Goal: Information Seeking & Learning: Compare options

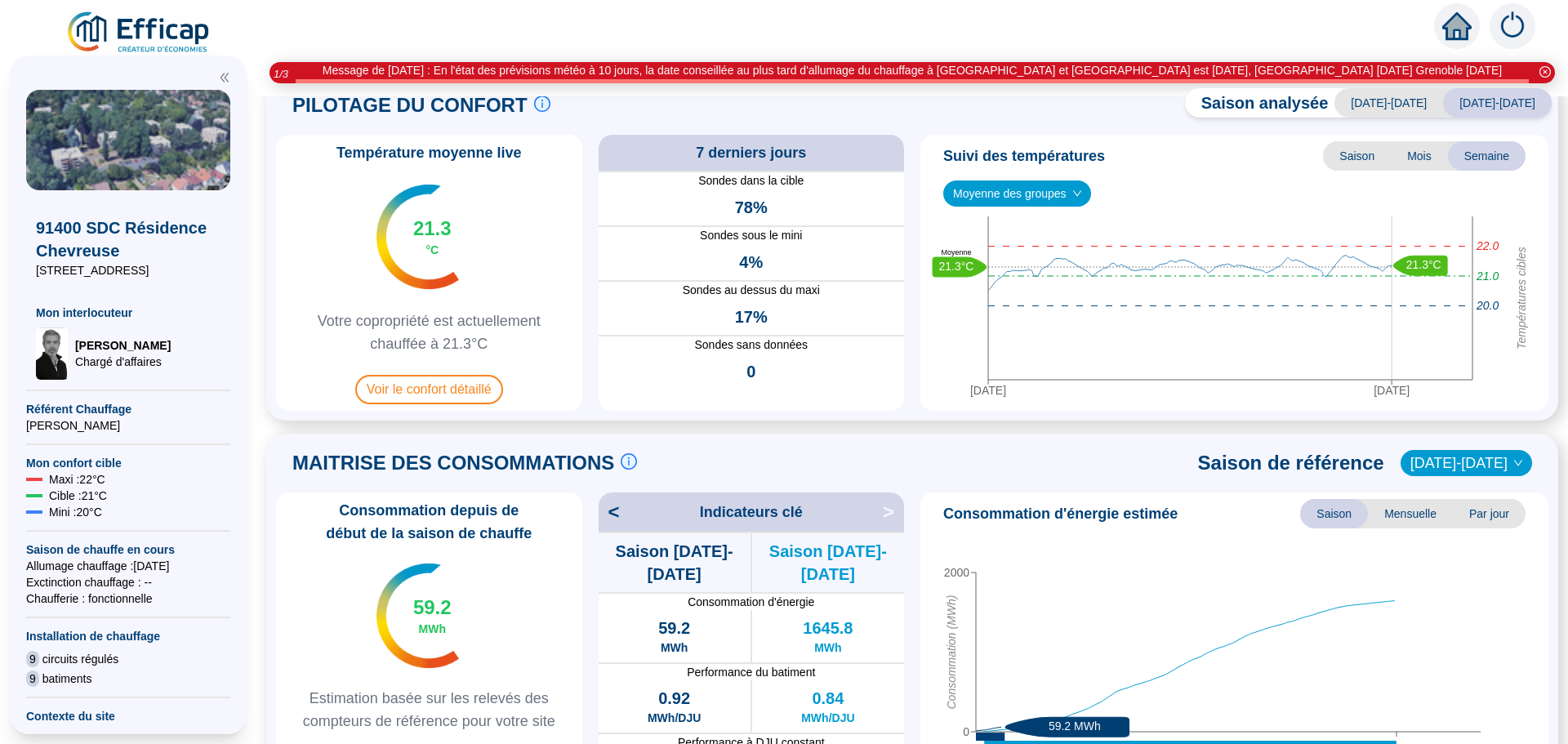
scroll to position [82, 0]
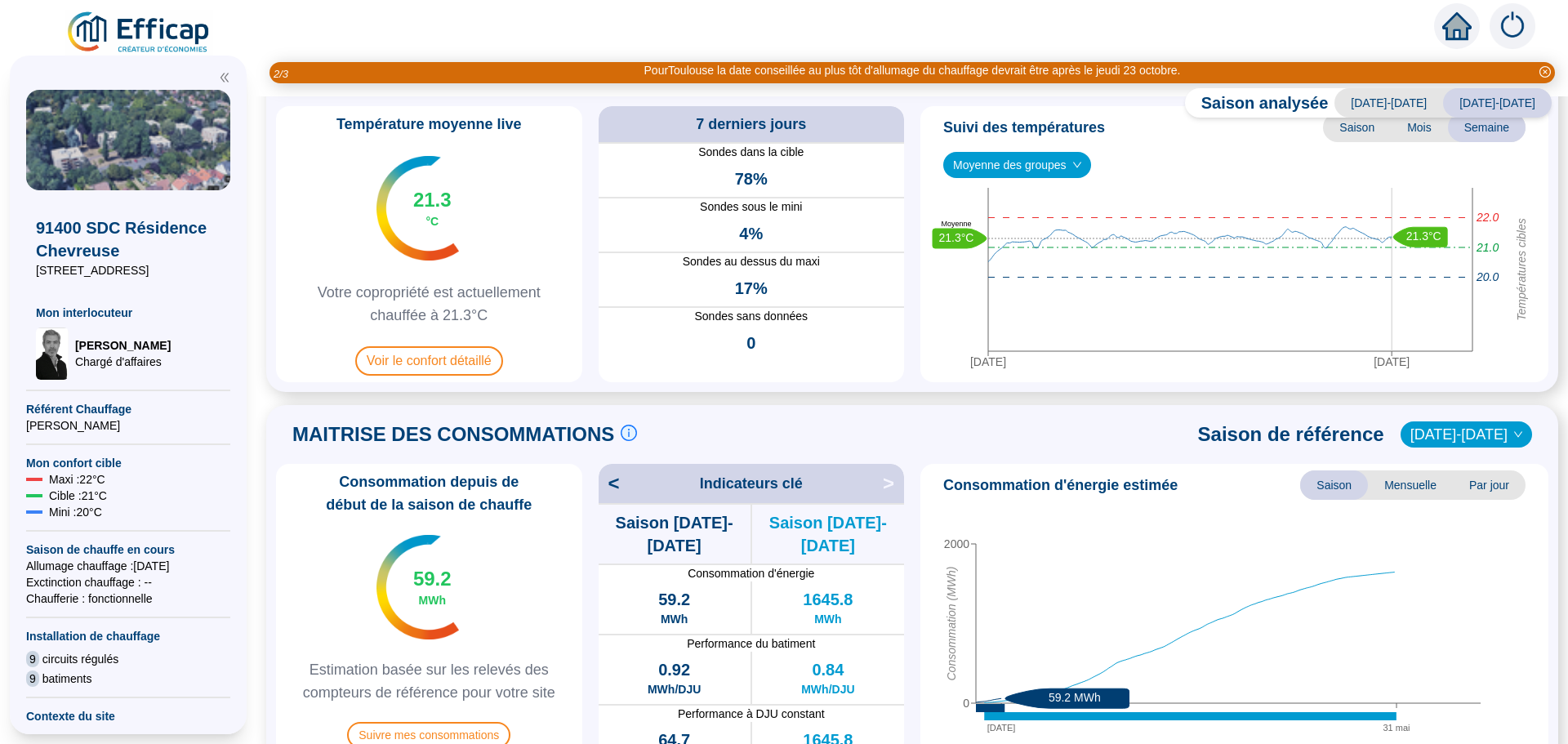
drag, startPoint x: 1141, startPoint y: 123, endPoint x: 1534, endPoint y: 263, distance: 417.2
click at [1534, 263] on div "Suivi des températures Saison Mois Semaine Moyenne des groupes [DATE] [DATE] Te…" at bounding box center [1234, 244] width 628 height 276
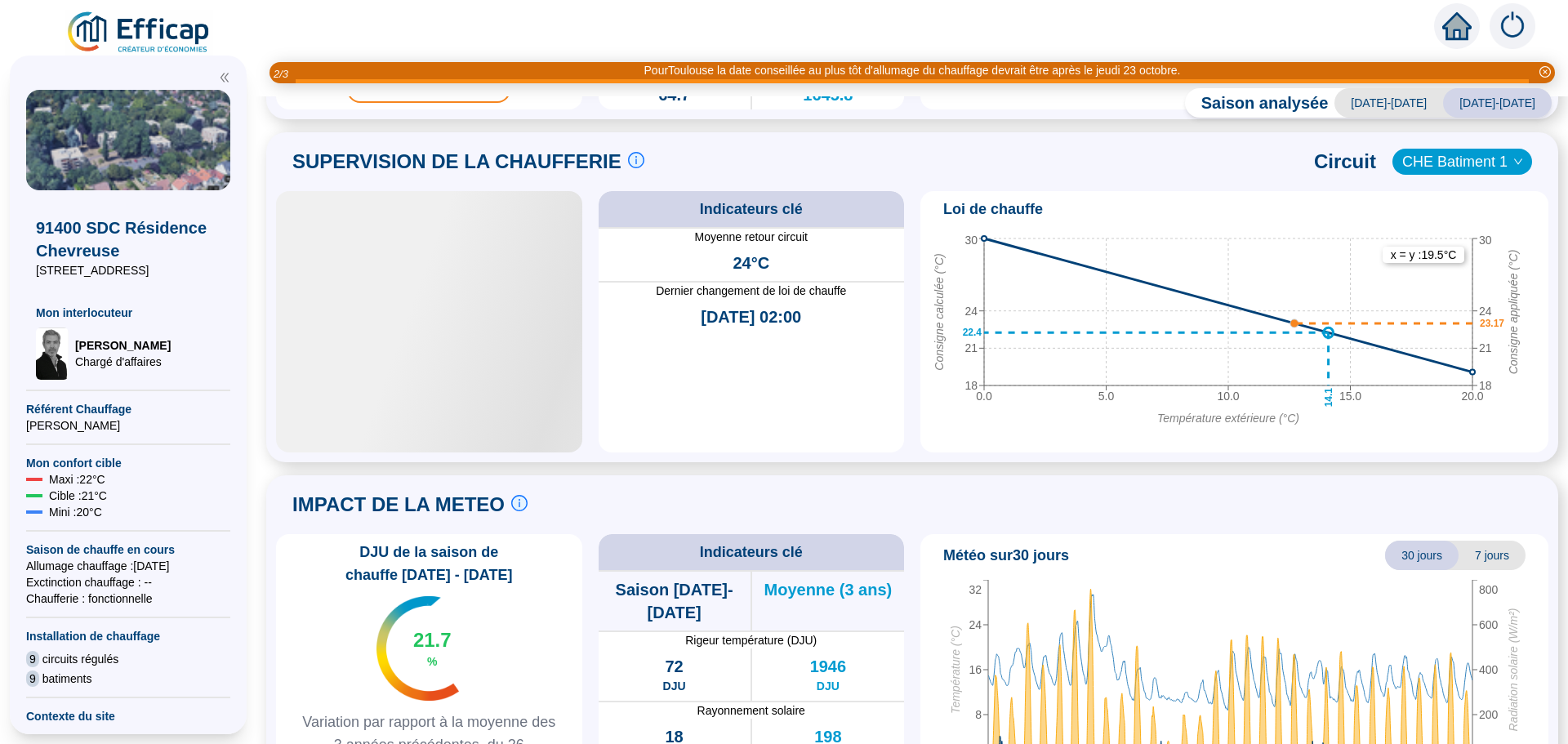
scroll to position [735, 0]
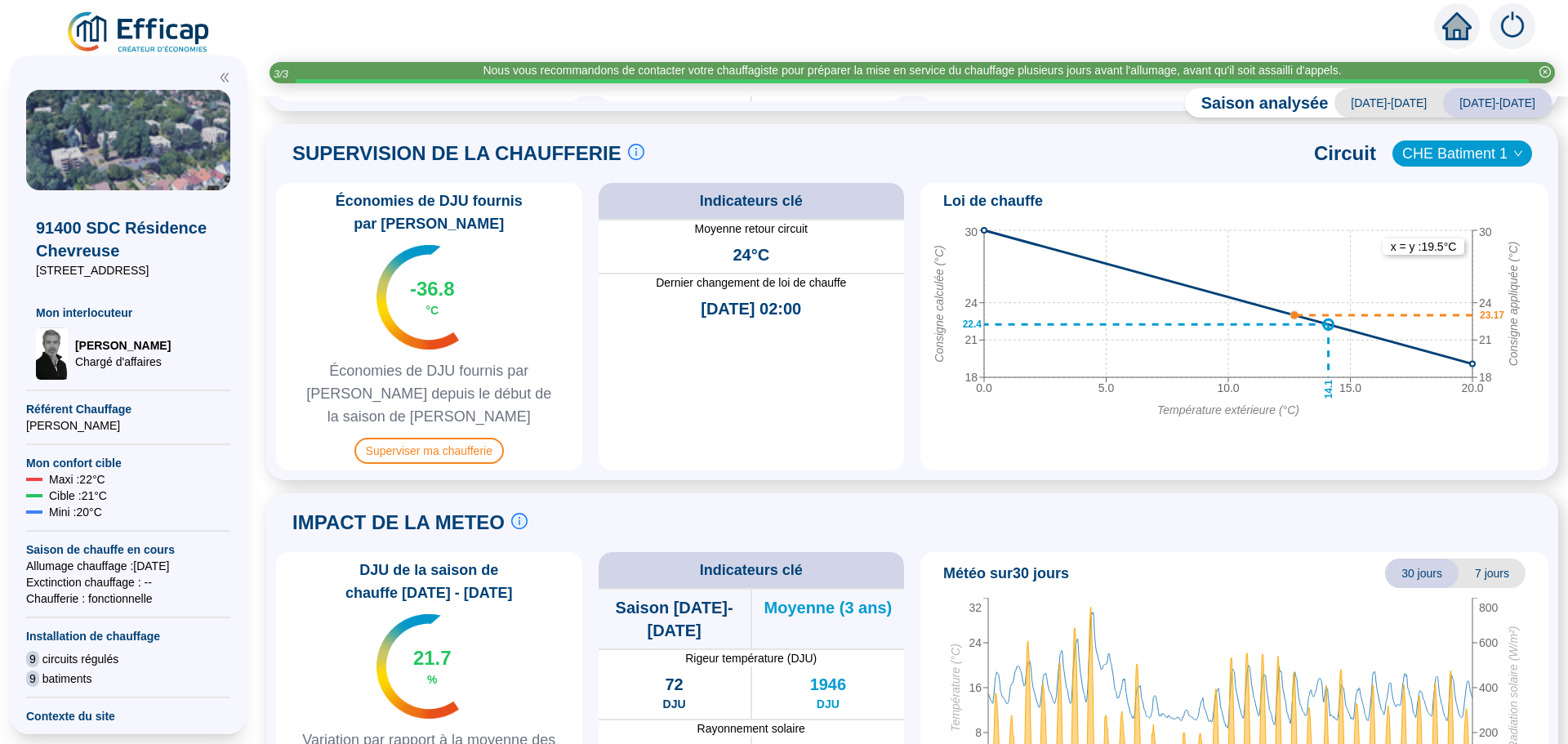
click at [1434, 144] on span "CHE Batiment 1" at bounding box center [1462, 154] width 120 height 25
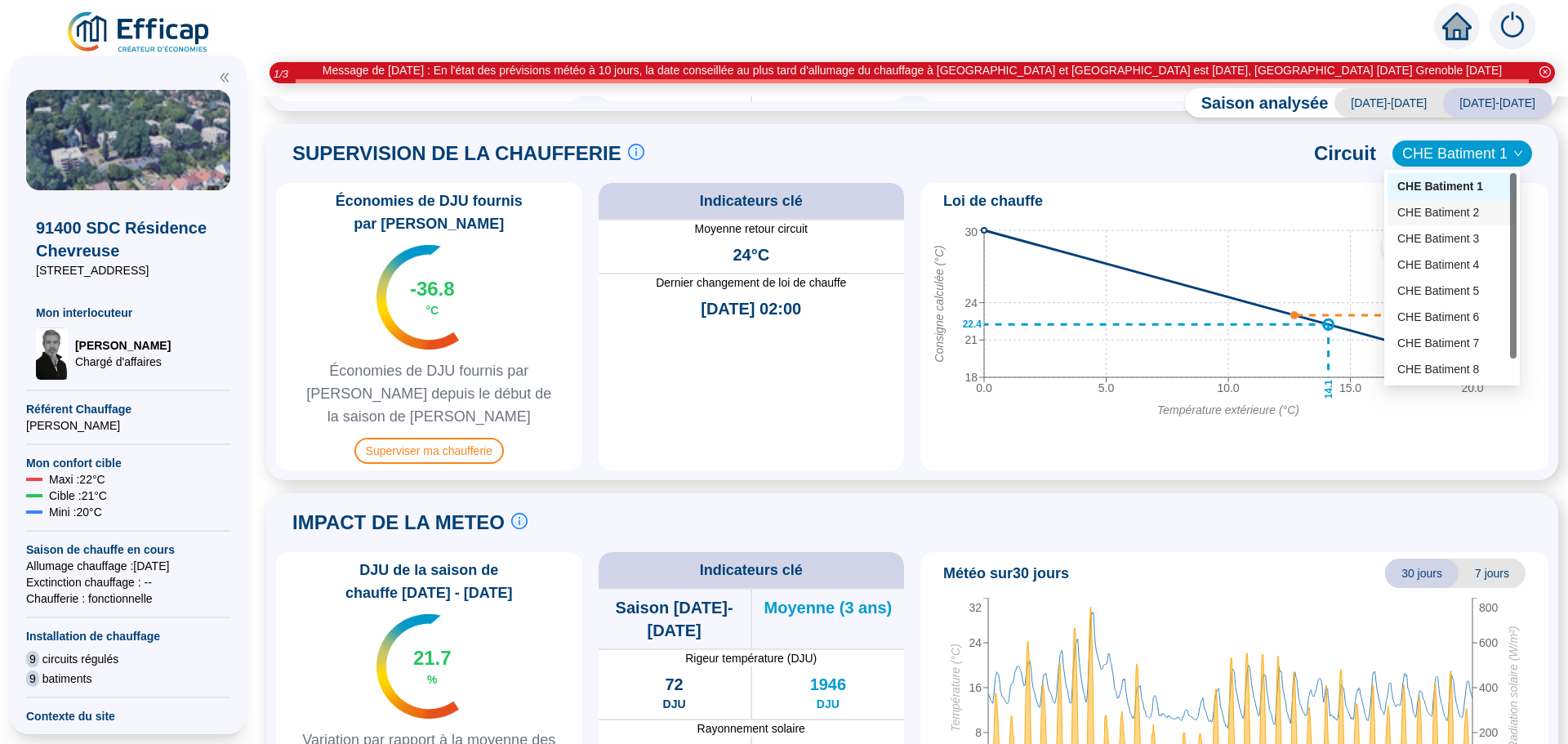
click at [1426, 206] on div "CHE Batiment 2" at bounding box center [1452, 213] width 110 height 17
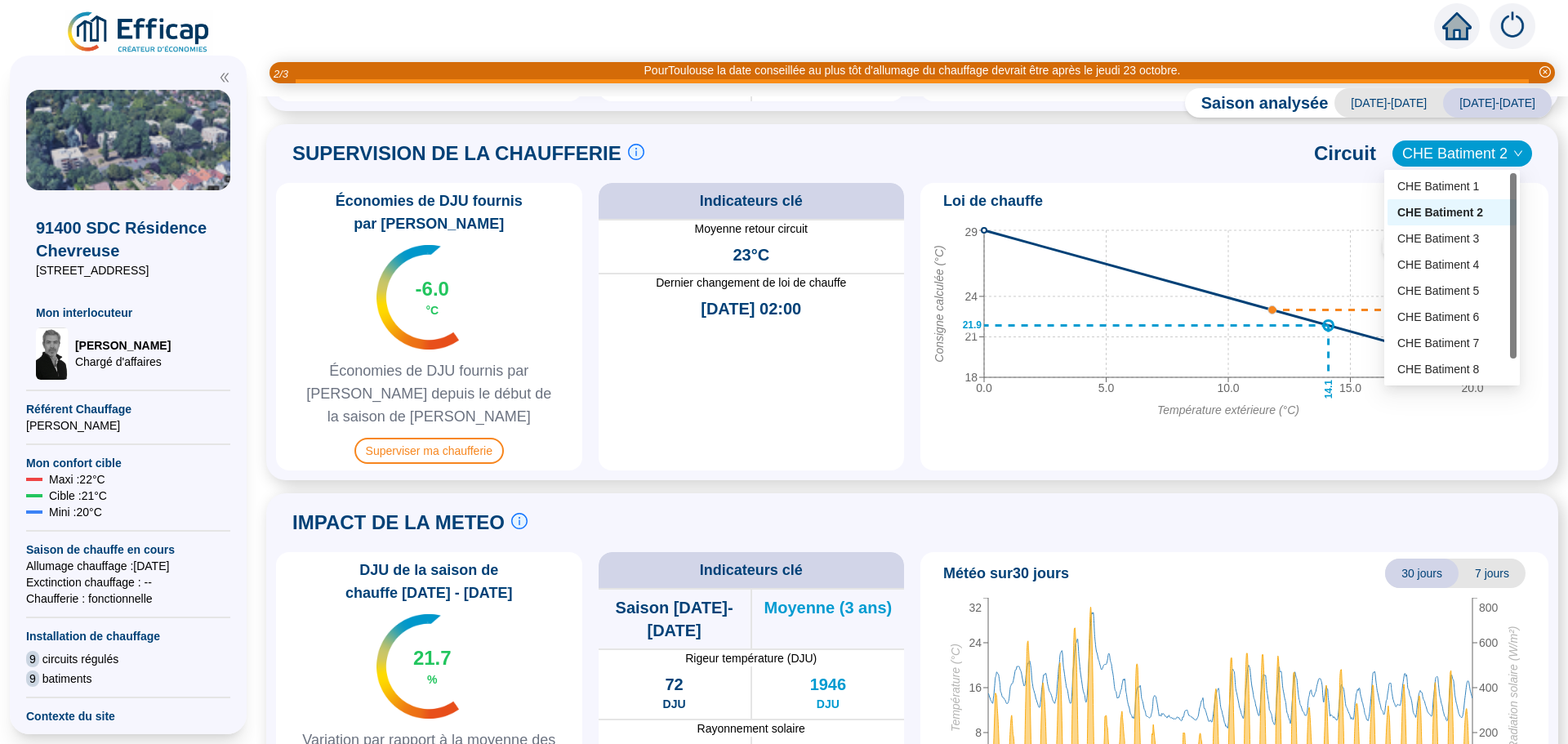
click at [1441, 151] on span "CHE Batiment 2" at bounding box center [1462, 154] width 120 height 25
click at [1449, 235] on div "CHE Batiment 3" at bounding box center [1452, 239] width 110 height 17
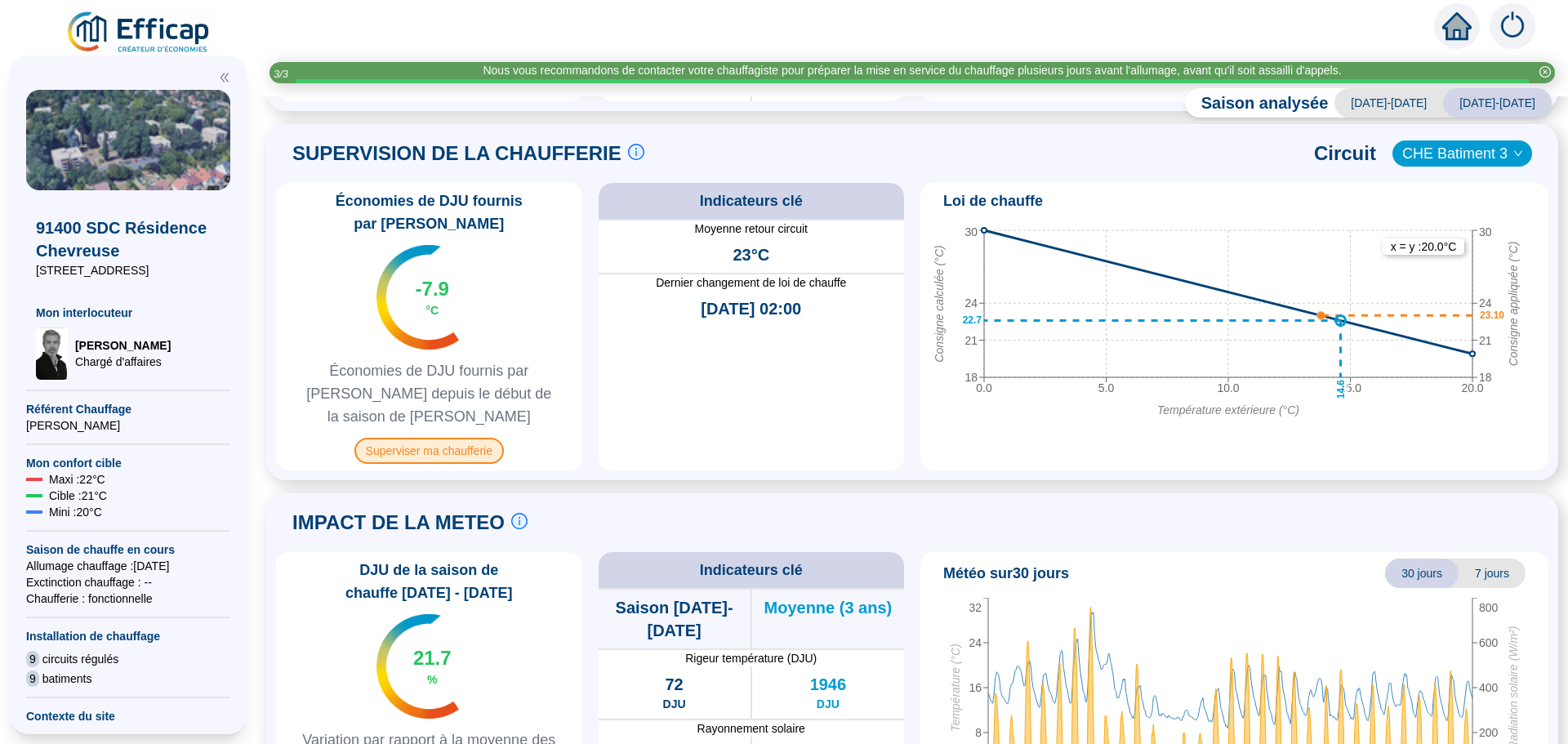
drag, startPoint x: 1449, startPoint y: 235, endPoint x: 420, endPoint y: 408, distance: 1043.4
click at [420, 437] on span "Superviser ma chaufferie" at bounding box center [429, 450] width 150 height 26
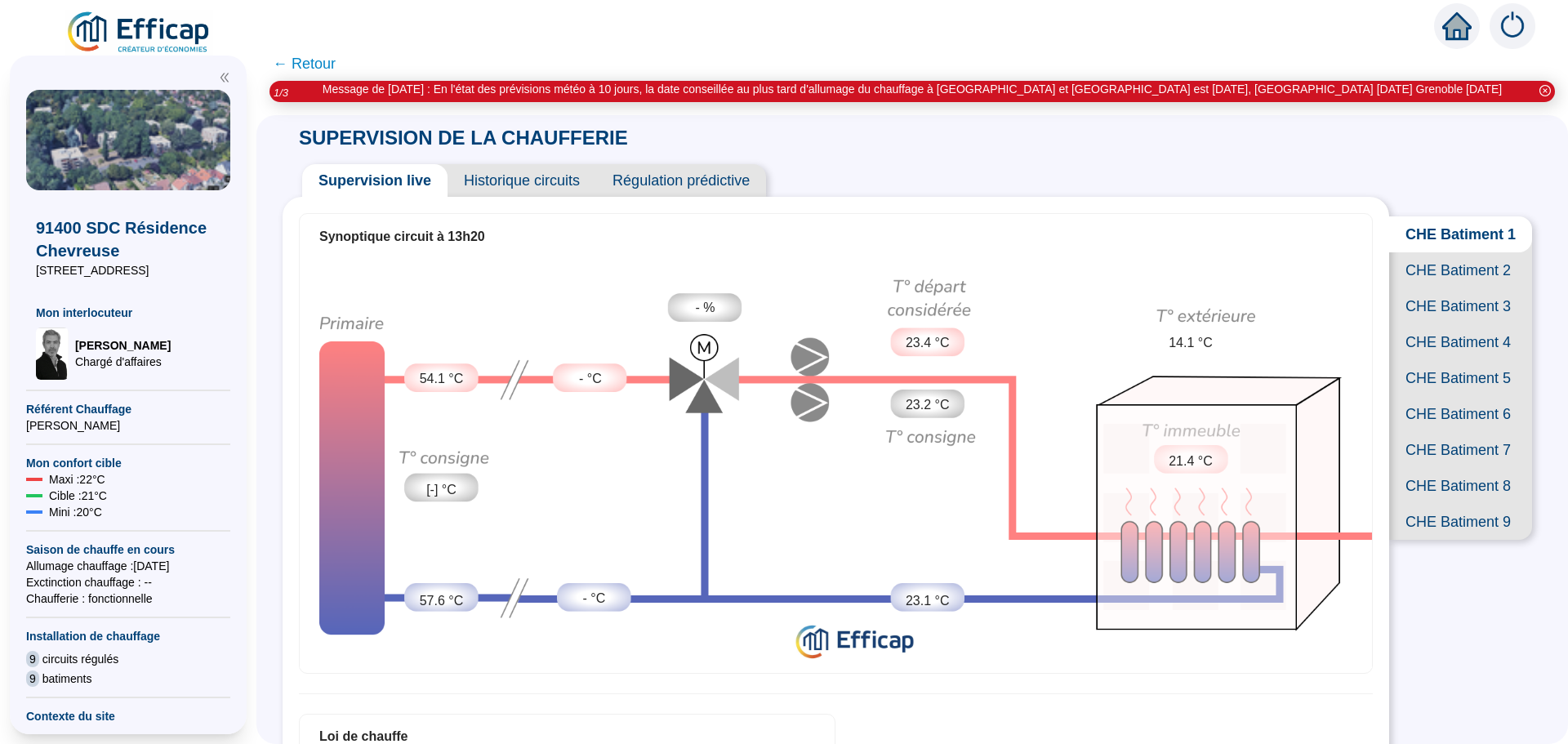
click at [322, 61] on span "← Retour" at bounding box center [303, 64] width 63 height 23
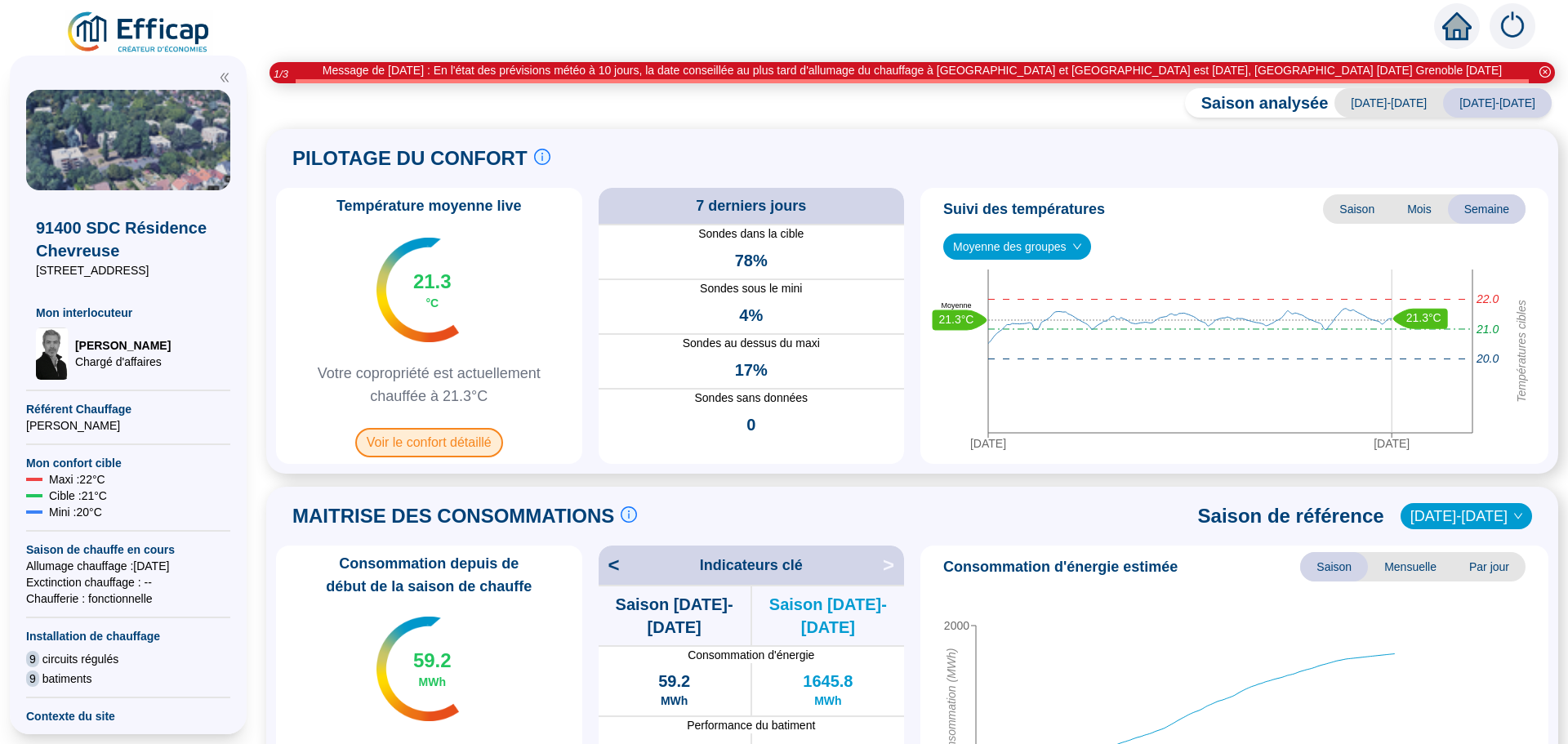
click at [402, 437] on span "Voir le confort détaillé" at bounding box center [429, 442] width 148 height 29
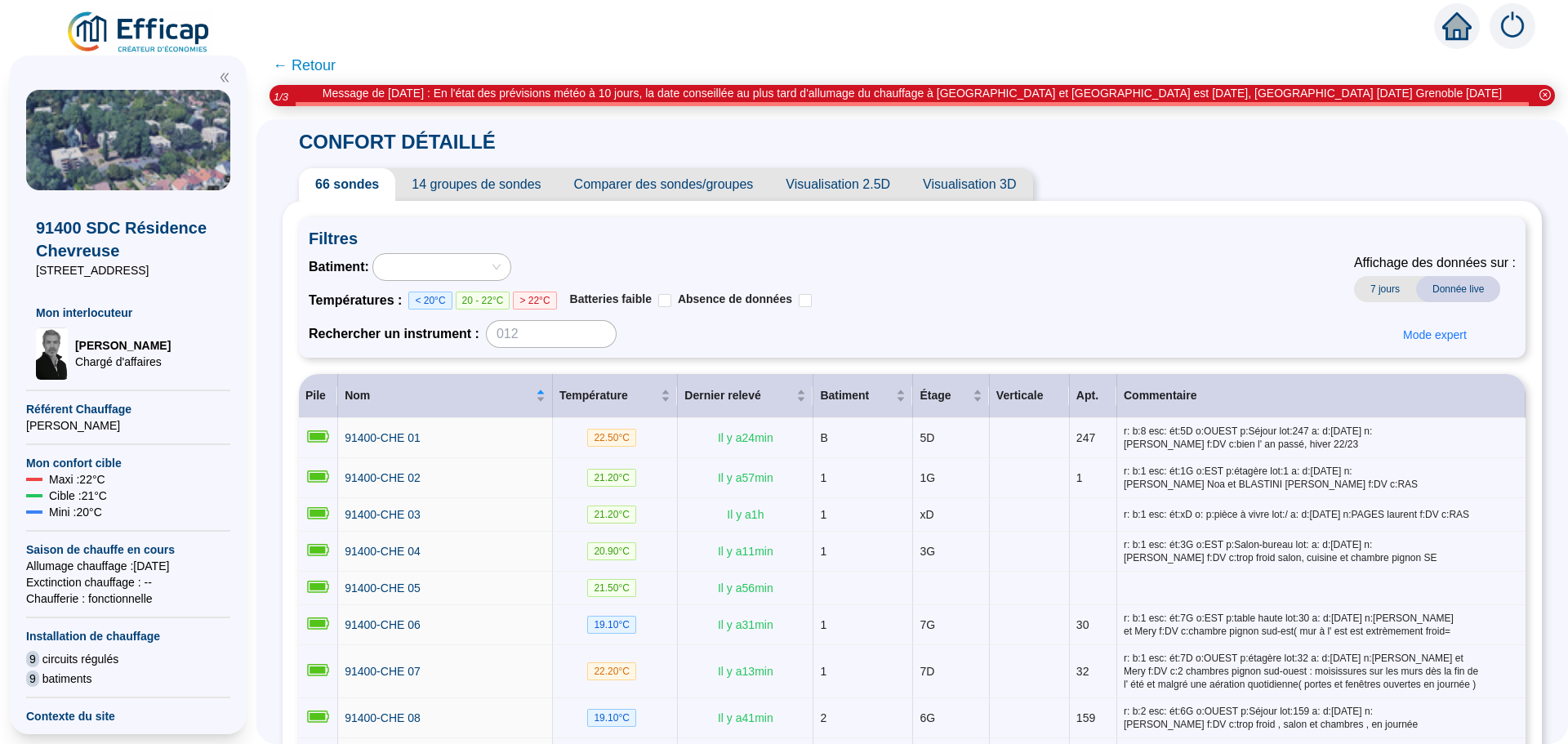
click at [690, 177] on span "Comparer des sondes/groupes" at bounding box center [664, 185] width 213 height 33
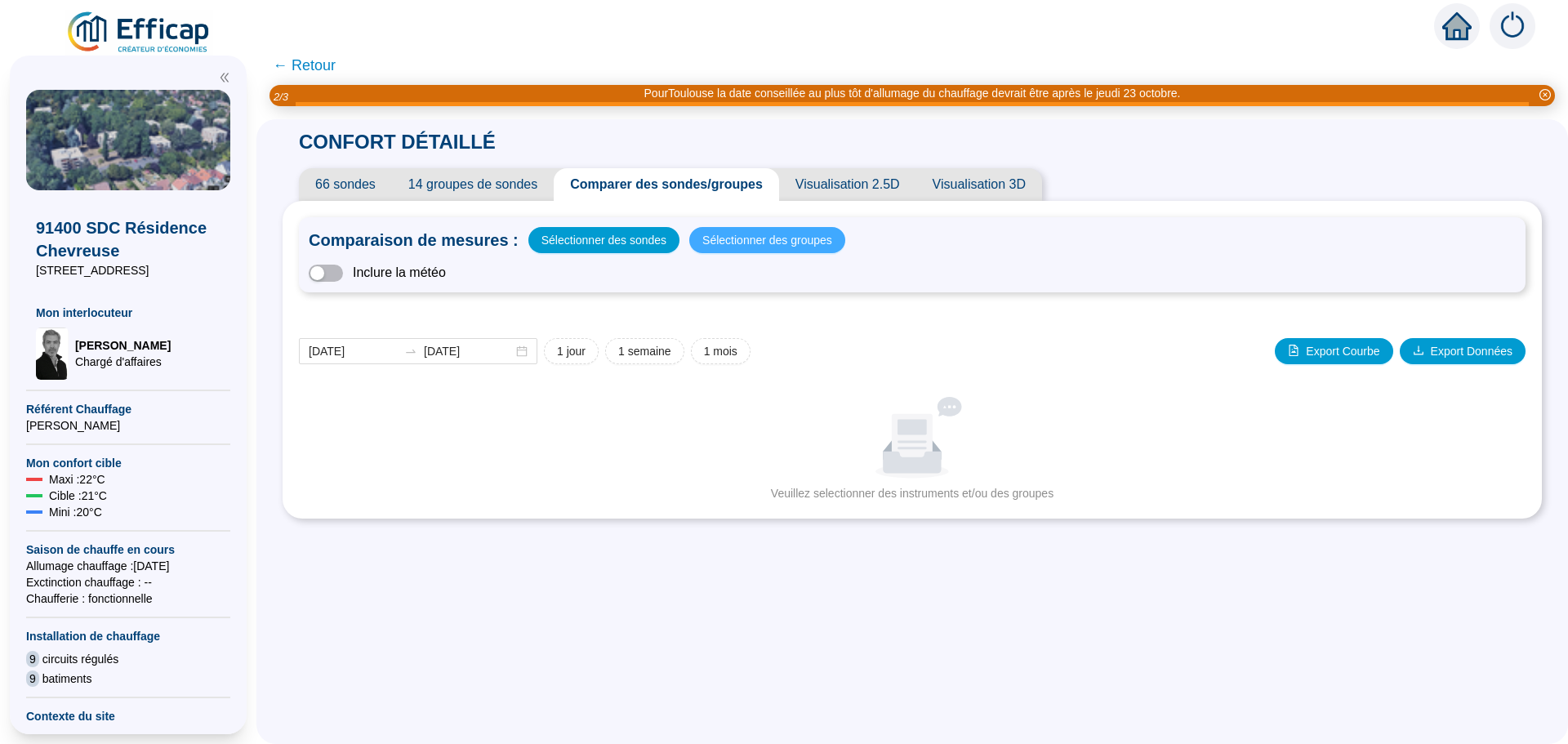
click at [730, 236] on span "Sélectionner des groupes" at bounding box center [767, 240] width 130 height 23
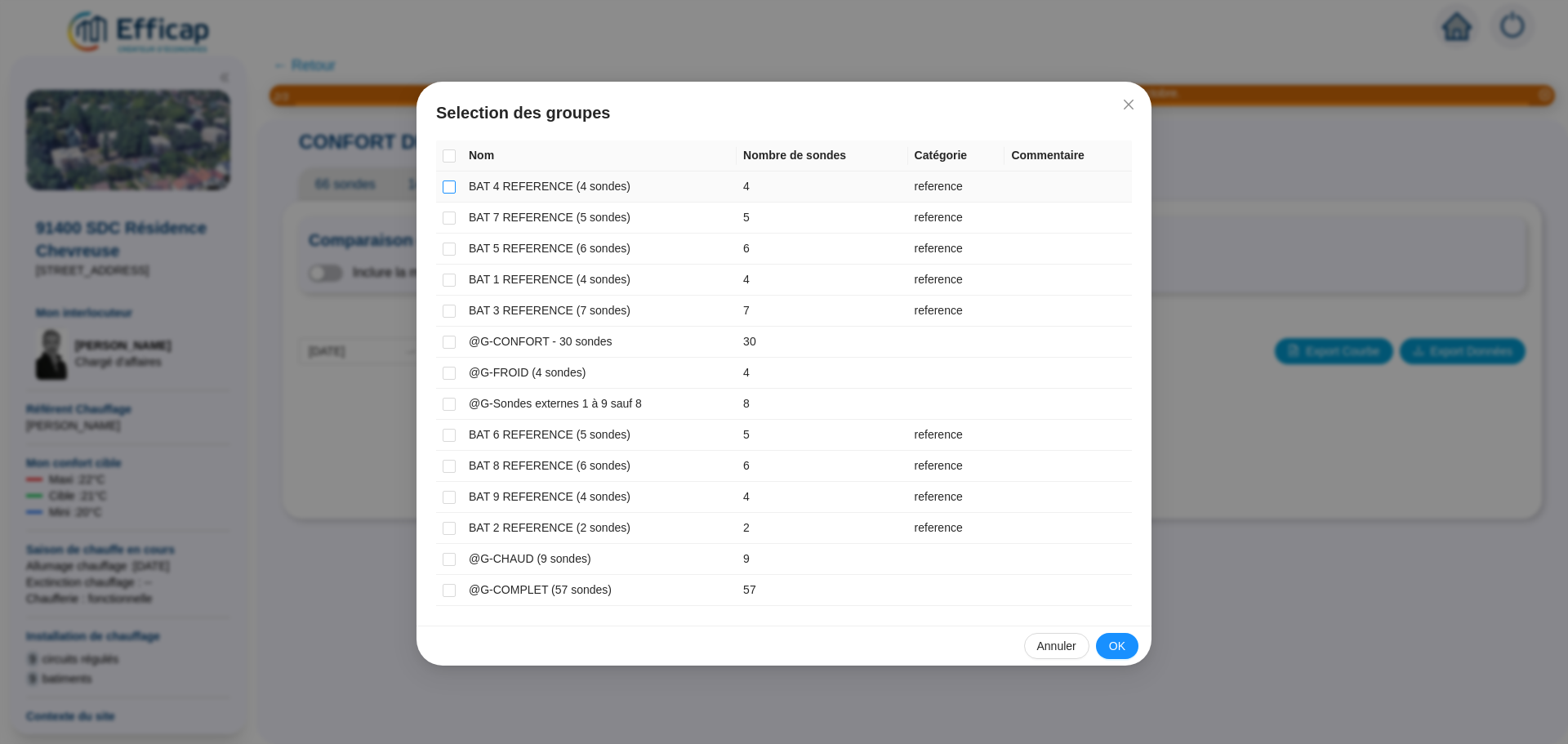
click at [446, 188] on input "checkbox" at bounding box center [449, 187] width 13 height 13
checkbox input "true"
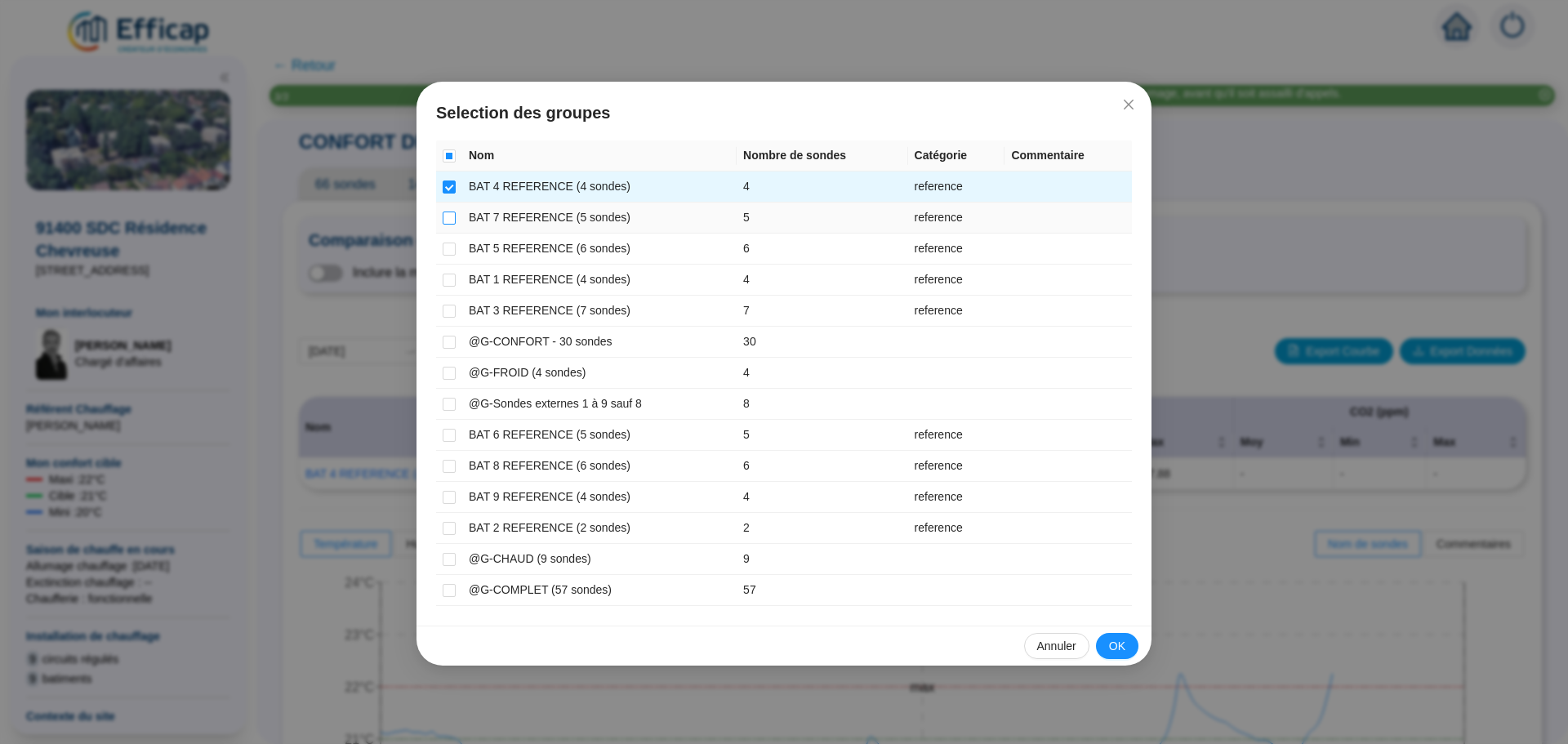
click at [444, 210] on label at bounding box center [449, 217] width 13 height 17
click at [444, 212] on input "checkbox" at bounding box center [449, 218] width 13 height 13
checkbox input "true"
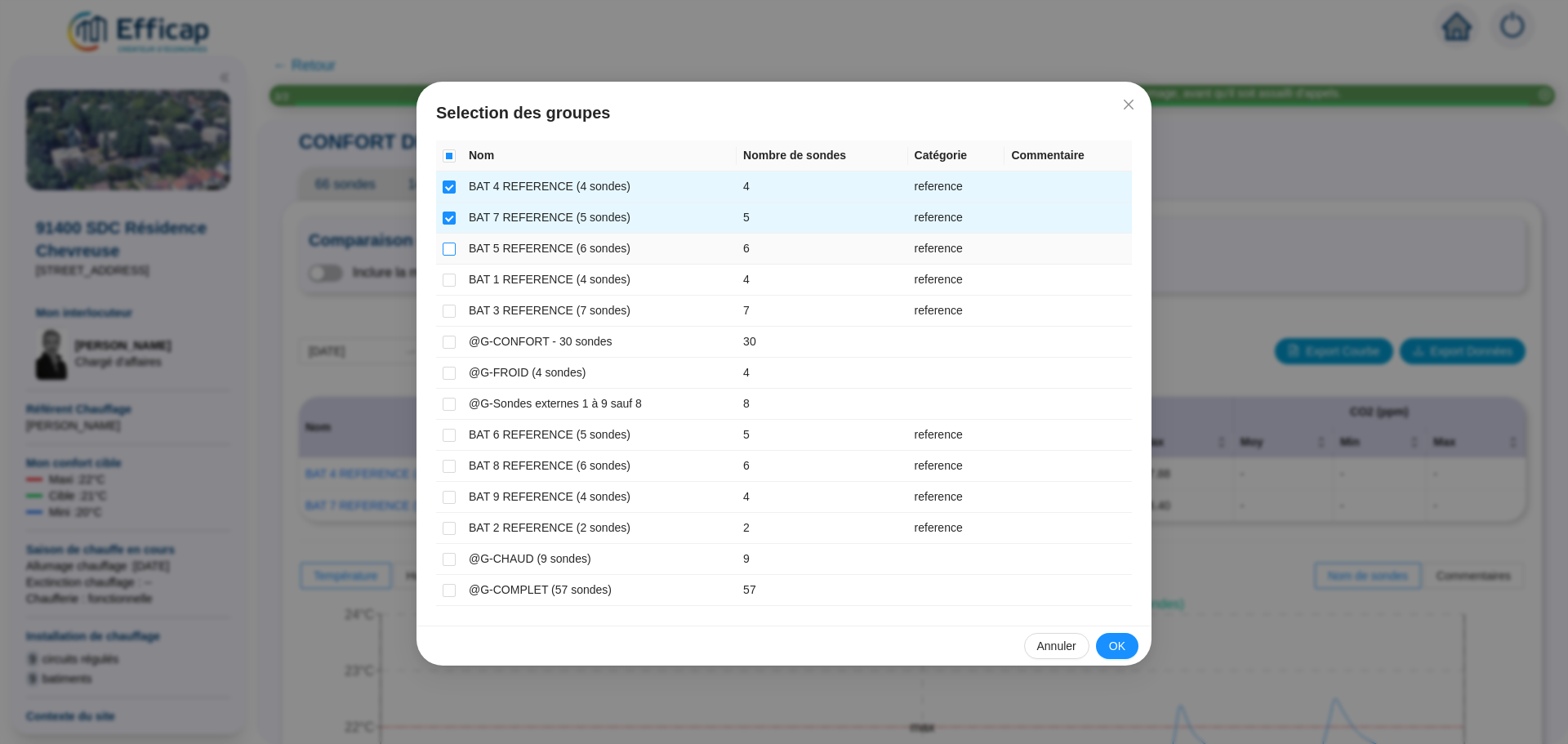
click at [447, 253] on input "checkbox" at bounding box center [449, 249] width 13 height 13
checkbox input "true"
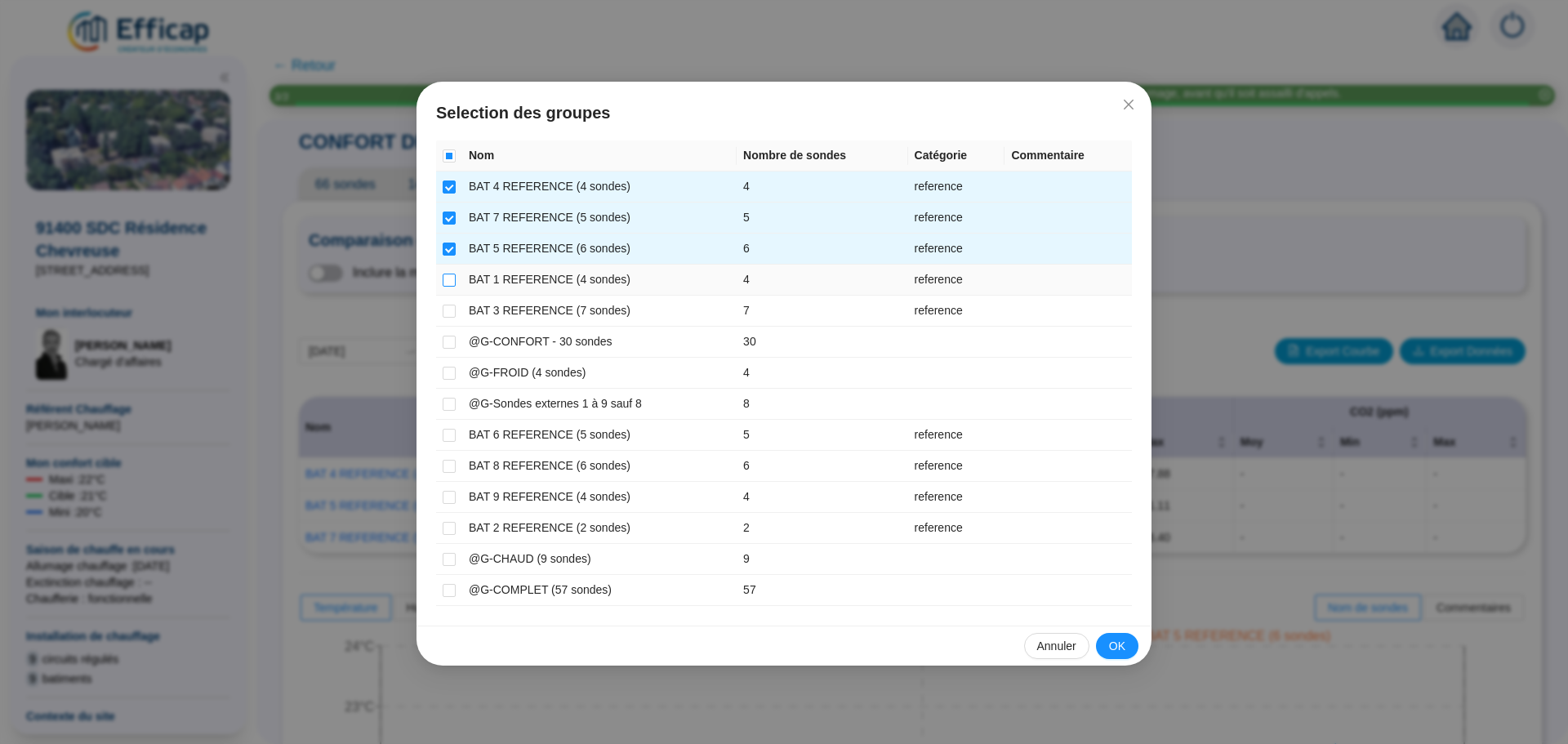
click at [449, 277] on input "checkbox" at bounding box center [449, 280] width 13 height 13
checkbox input "true"
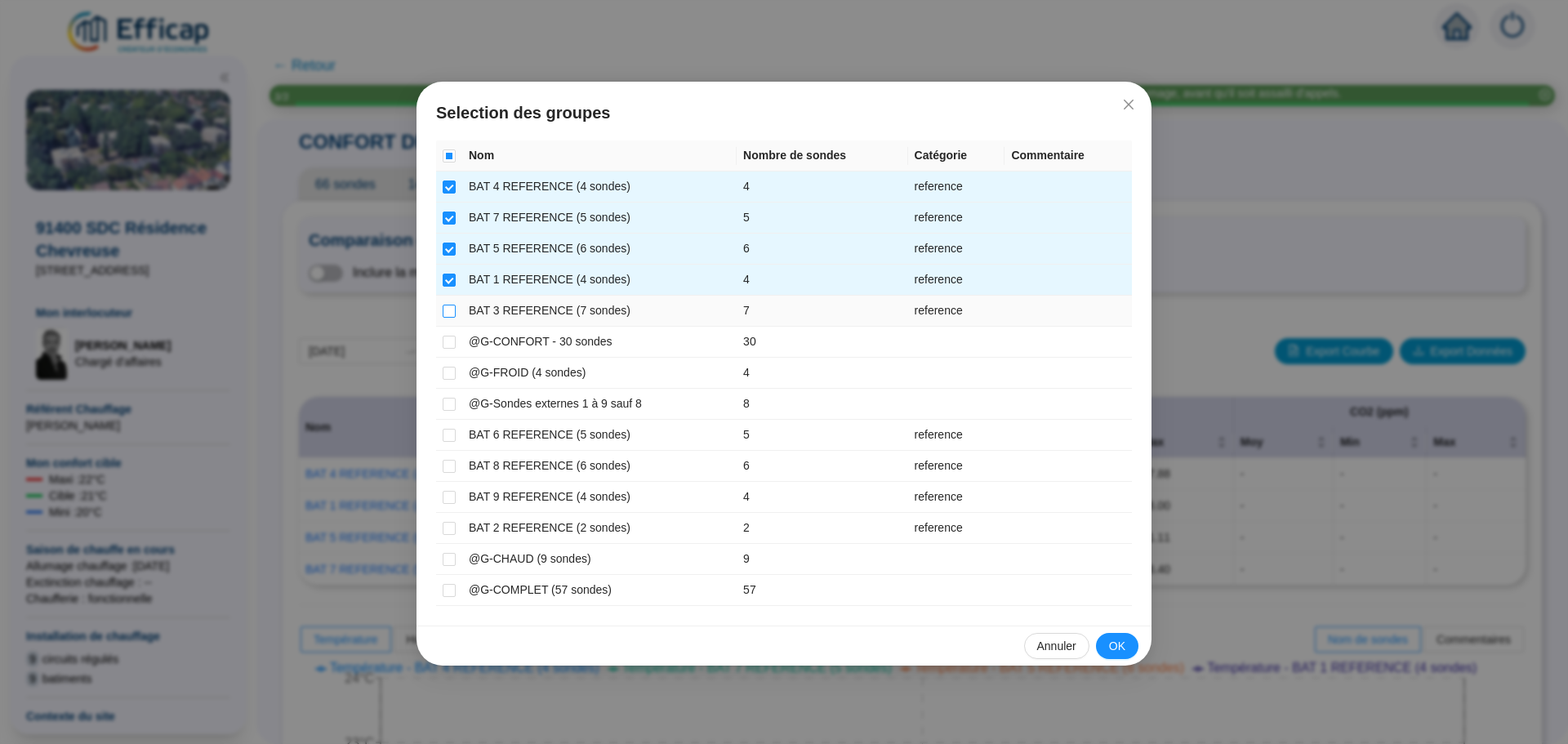
click at [447, 311] on input "checkbox" at bounding box center [449, 311] width 13 height 13
checkbox input "true"
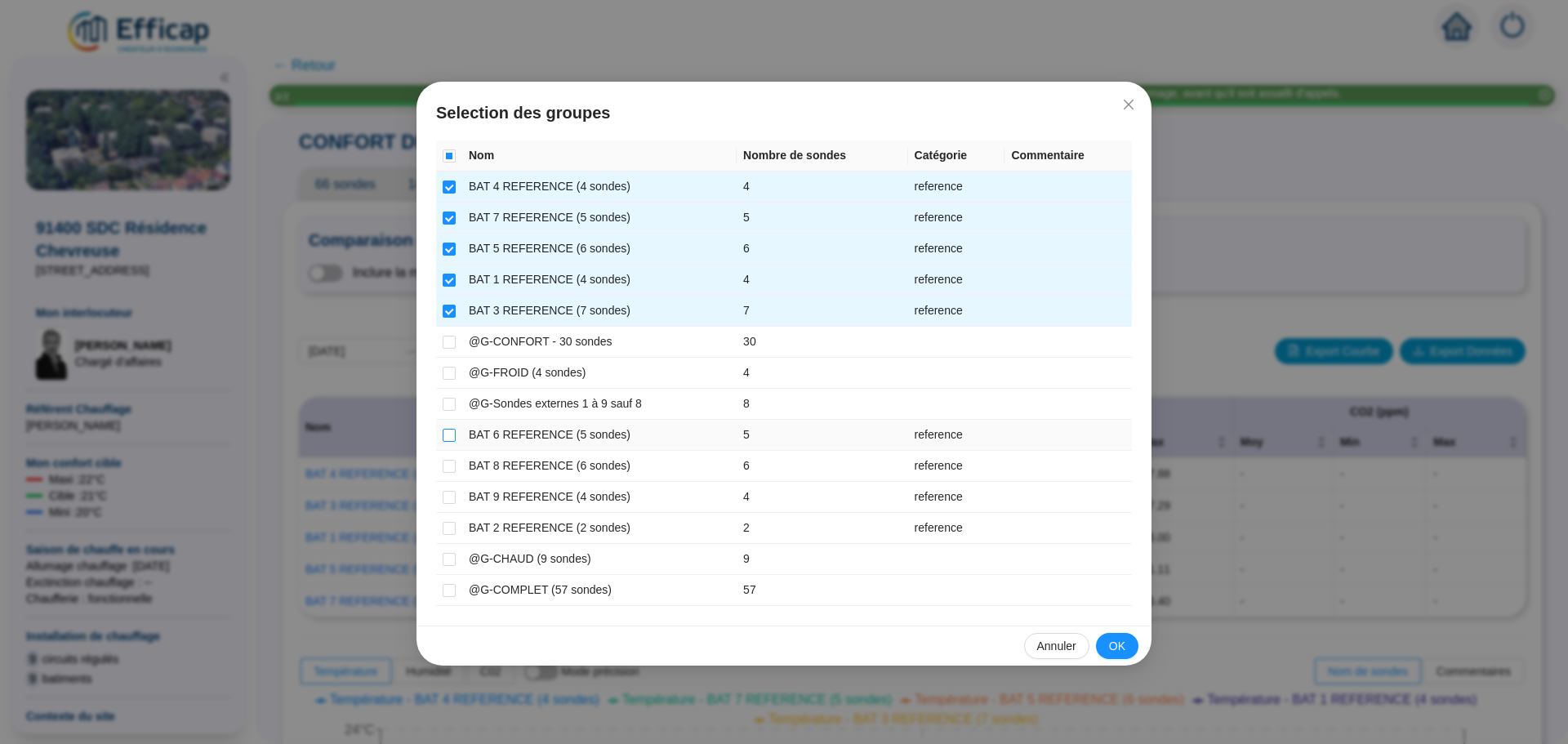
click at [446, 437] on input "checkbox" at bounding box center [449, 435] width 13 height 13
checkbox input "true"
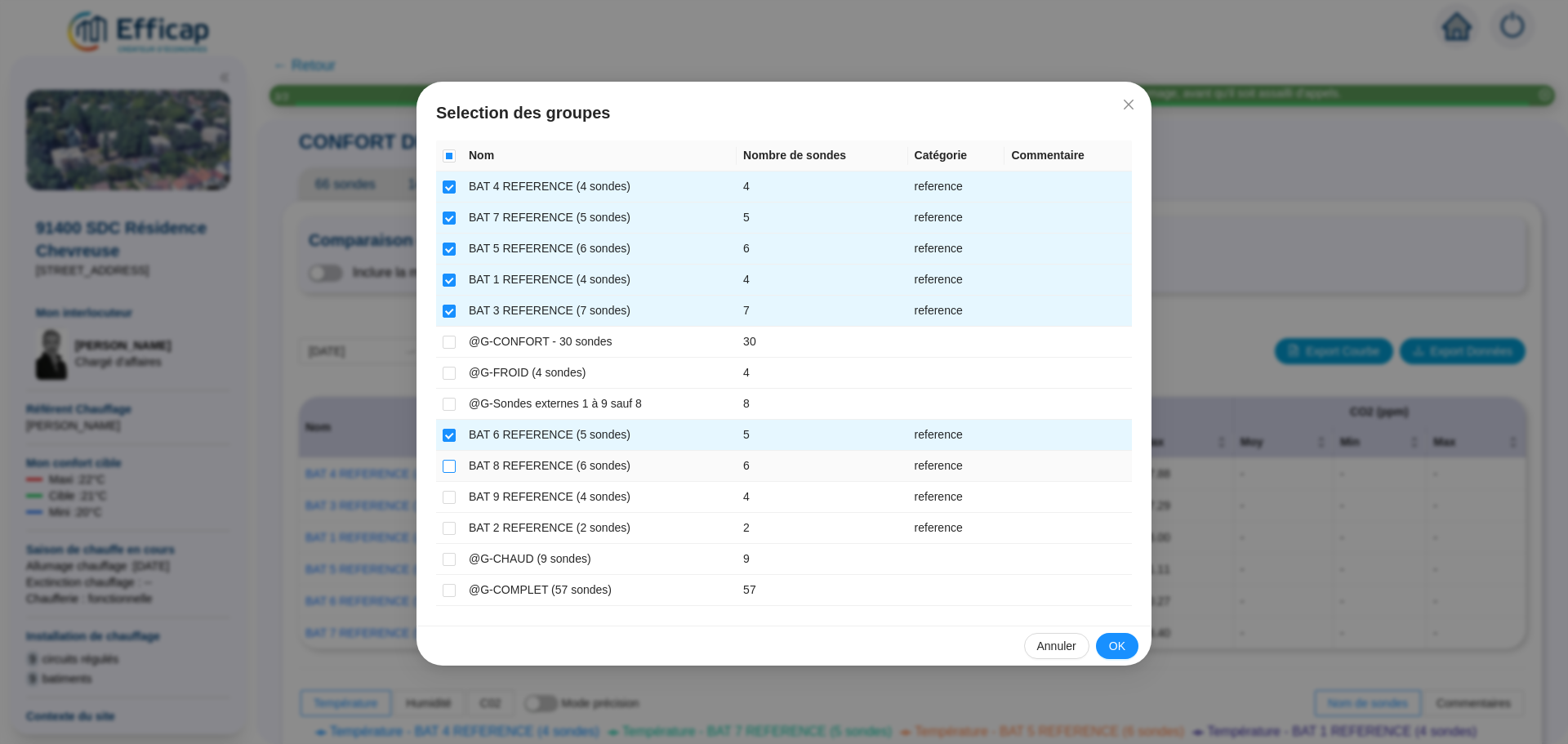
click at [447, 461] on input "checkbox" at bounding box center [449, 466] width 13 height 13
checkbox input "true"
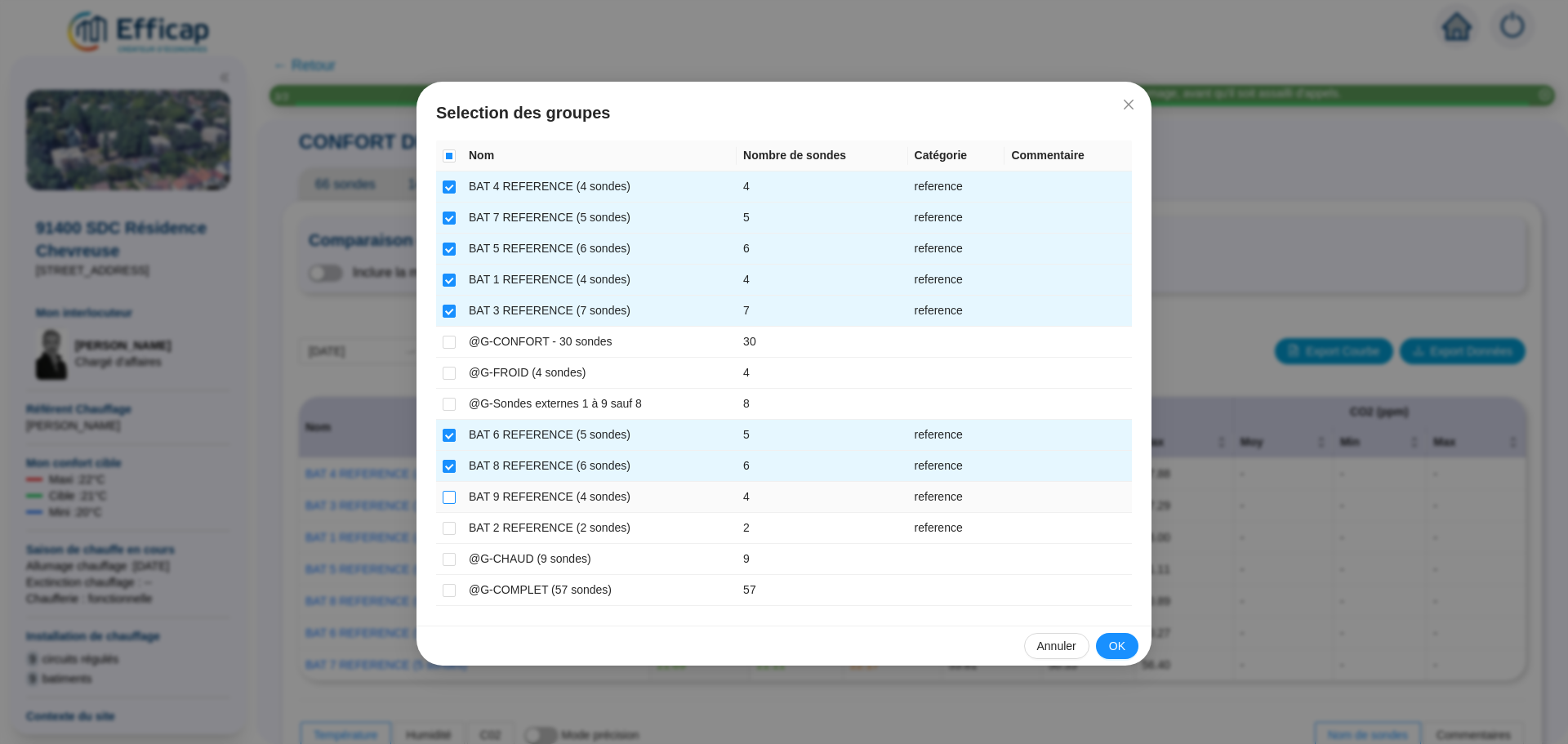
click at [447, 491] on input "checkbox" at bounding box center [449, 497] width 13 height 13
checkbox input "true"
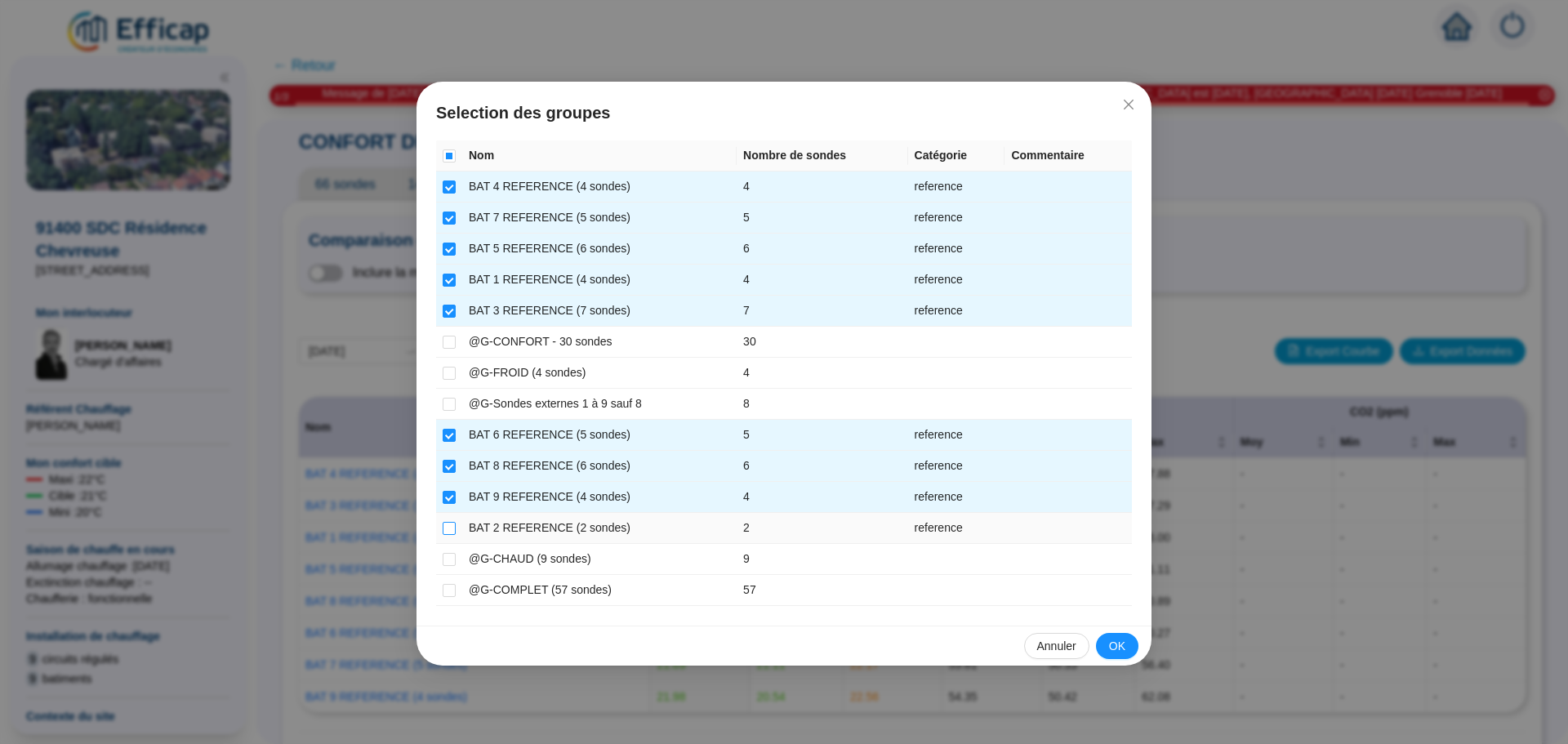
click at [447, 526] on input "checkbox" at bounding box center [449, 528] width 13 height 13
checkbox input "true"
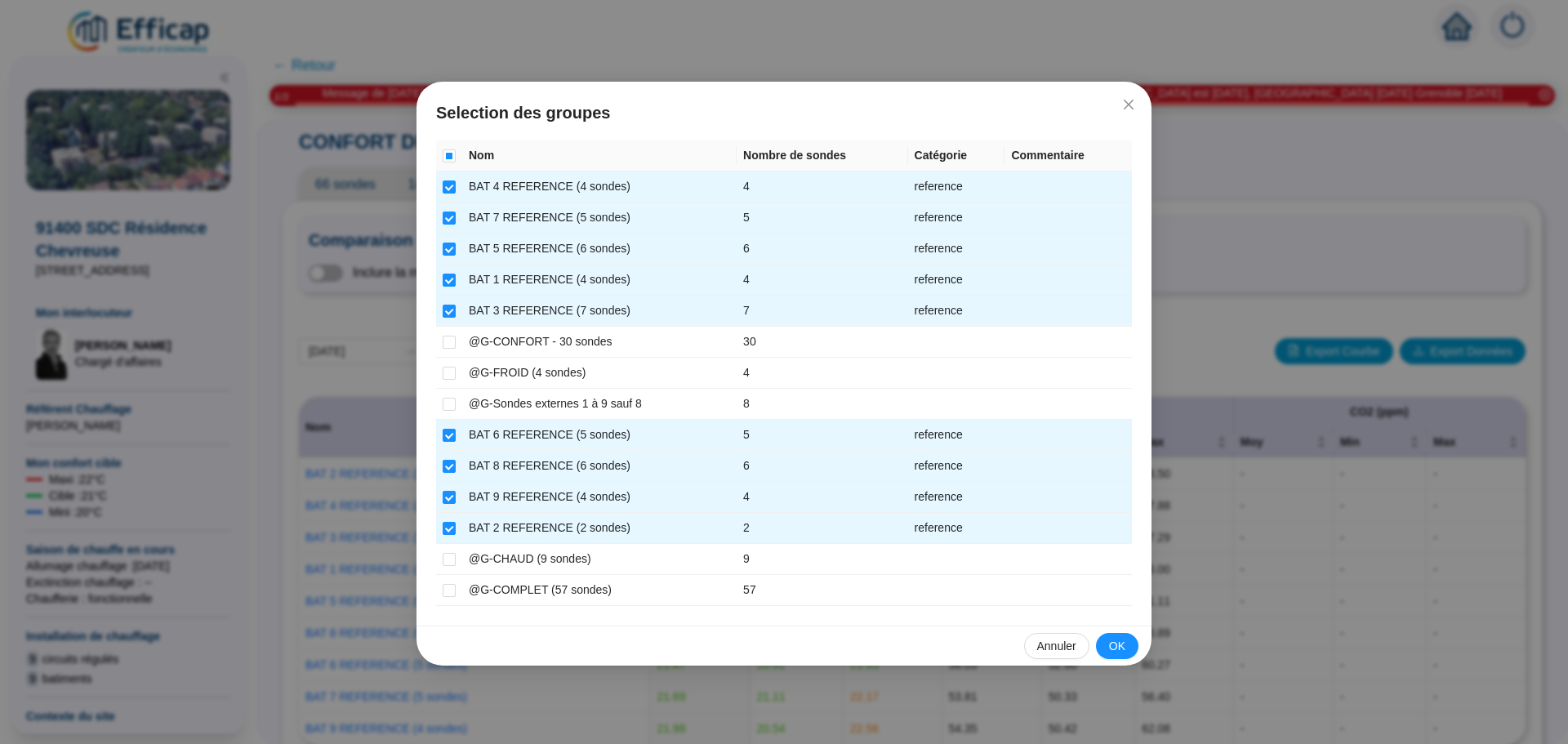
click at [1107, 641] on button "OK" at bounding box center [1117, 646] width 43 height 26
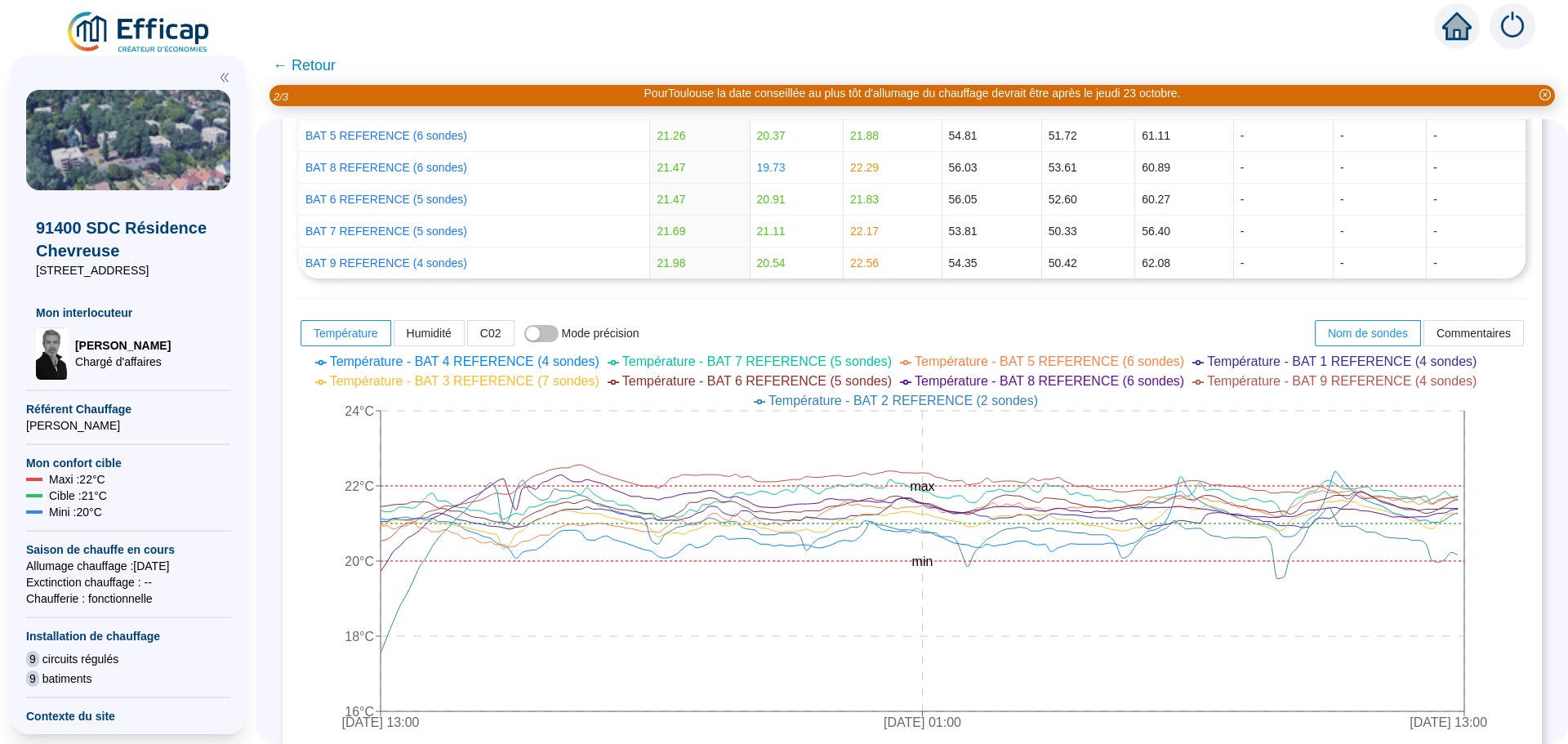
scroll to position [464, 0]
